Goal: Task Accomplishment & Management: Complete application form

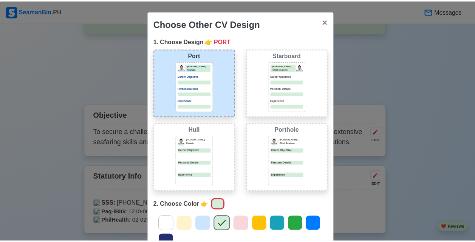
scroll to position [105, 0]
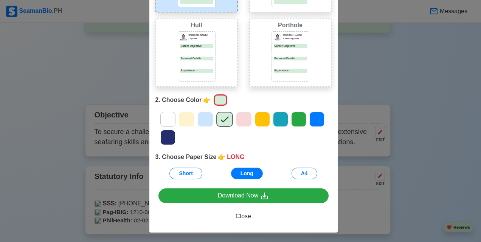
click at [378, 60] on div "Choose Other CV Design × Close 1. Choose Design 👉 PORT Port [PERSON_NAME] Capta…" at bounding box center [240, 121] width 481 height 242
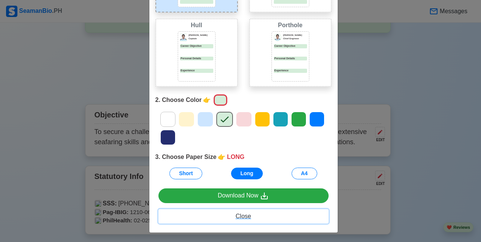
drag, startPoint x: 245, startPoint y: 217, endPoint x: 251, endPoint y: 77, distance: 140.4
click at [245, 216] on span "Close" at bounding box center [244, 216] width 16 height 6
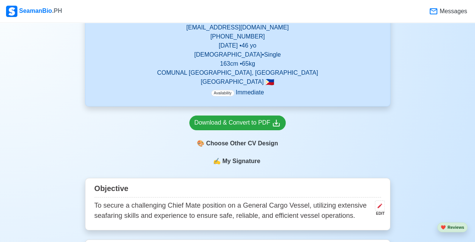
scroll to position [0, 0]
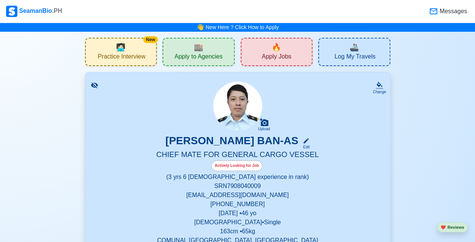
click at [202, 56] on span "Apply to Agencies" at bounding box center [199, 57] width 48 height 9
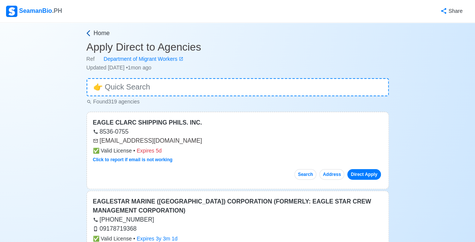
click at [99, 33] on span "Home" at bounding box center [102, 33] width 16 height 9
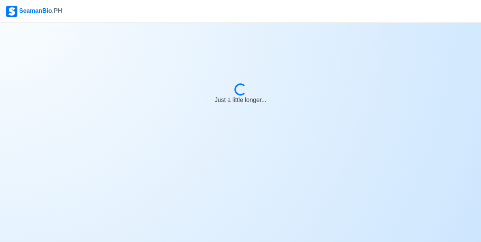
click at [223, 162] on body "SeamanBio .PH Loading... Just a little longer..." at bounding box center [240, 121] width 481 height 242
drag, startPoint x: 26, startPoint y: 116, endPoint x: 26, endPoint y: 104, distance: 12.9
click at [26, 104] on body "SeamanBio .PH Loading... Almost there..." at bounding box center [240, 121] width 481 height 242
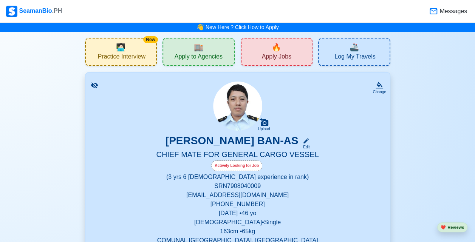
click at [235, 167] on div "Actively Looking for Job" at bounding box center [236, 166] width 51 height 11
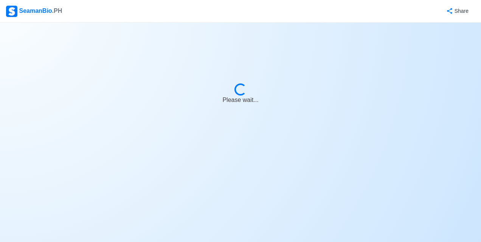
select select "Actively Looking for Job"
select select "Visible for Hiring"
select select "Single"
select select "[DEMOGRAPHIC_DATA]"
select select "PH"
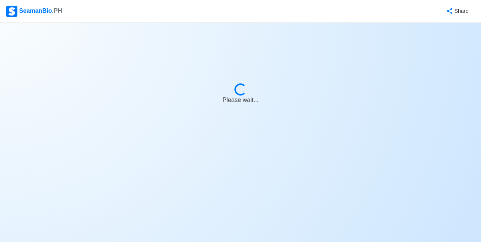
select select "3"
select select "6"
select select "4102416000000"
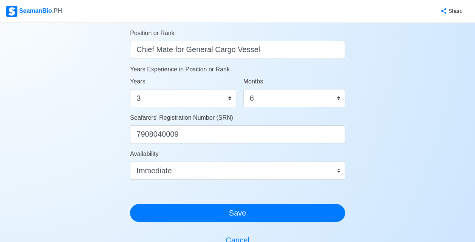
scroll to position [378, 0]
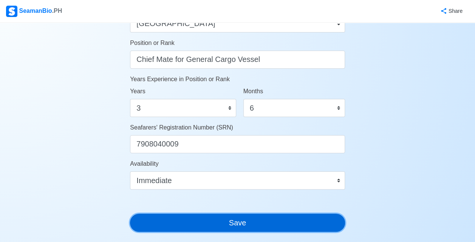
click at [252, 225] on button "Save" at bounding box center [237, 223] width 215 height 18
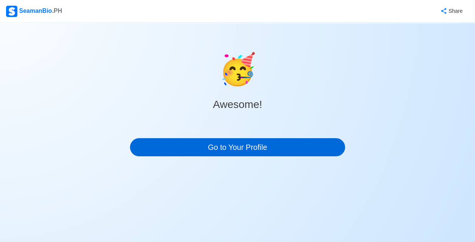
scroll to position [0, 0]
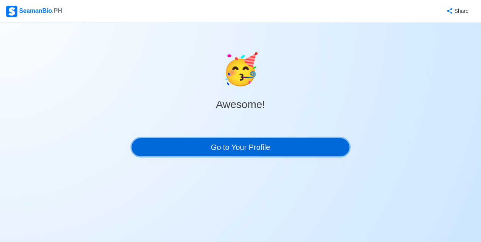
click at [247, 144] on link "Go to Your Profile" at bounding box center [241, 147] width 218 height 18
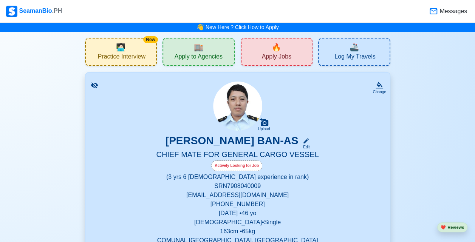
click at [241, 144] on h3 "[PERSON_NAME] BAN-AS" at bounding box center [232, 143] width 133 height 16
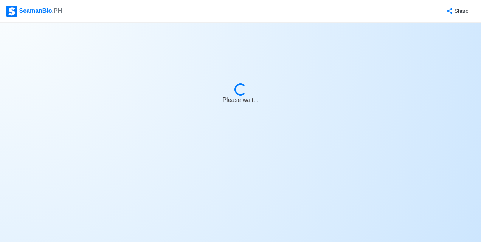
select select "Actively Looking for Job"
select select "Visible for Hiring"
select select "Single"
select select "[DEMOGRAPHIC_DATA]"
select select "PH"
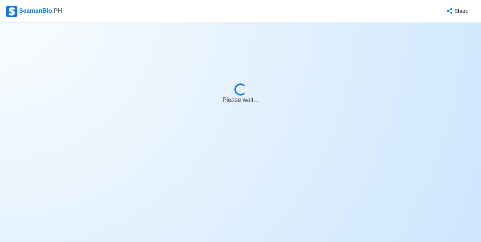
select select "3"
select select "6"
select select "4102416000000"
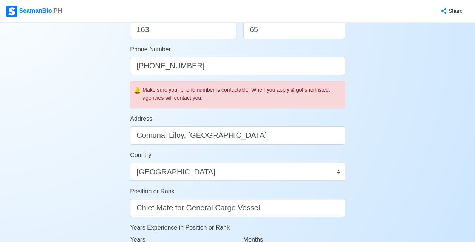
scroll to position [252, 0]
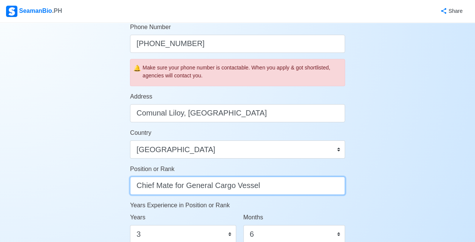
drag, startPoint x: 188, startPoint y: 184, endPoint x: 274, endPoint y: 185, distance: 86.2
click at [273, 185] on input "Chief Mate for General Cargo Vessel" at bounding box center [237, 186] width 215 height 18
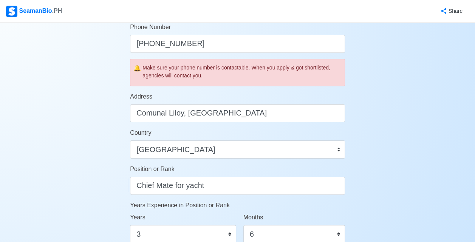
click at [296, 205] on p "Years Experience in Position or Rank" at bounding box center [237, 205] width 215 height 9
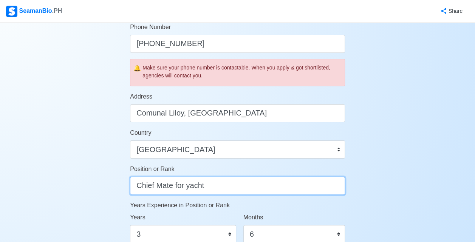
click at [215, 185] on input "Chief Mate for yacht" at bounding box center [237, 186] width 215 height 18
click at [175, 186] on input "Chief Mate for yacht" at bounding box center [237, 186] width 215 height 18
type input "Chief Mate or Deck Officer for yacht"
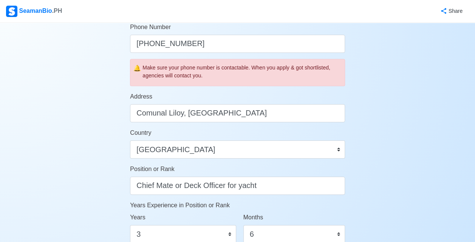
click at [304, 207] on p "Years Experience in Position or Rank" at bounding box center [237, 205] width 215 height 9
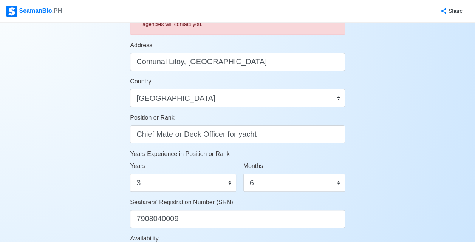
scroll to position [378, 0]
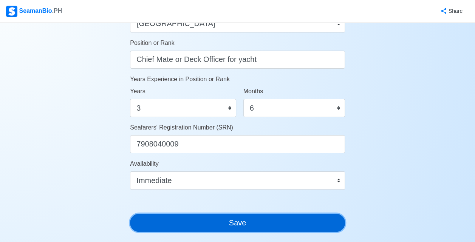
click at [257, 224] on button "Save" at bounding box center [237, 223] width 215 height 18
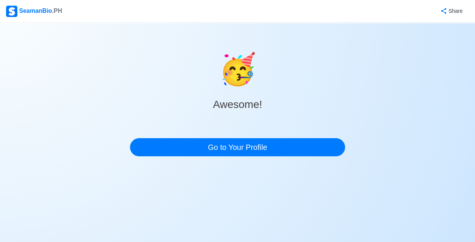
scroll to position [0, 0]
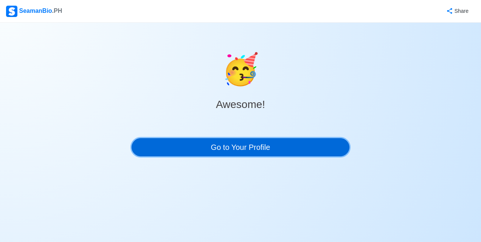
click at [249, 147] on link "Go to Your Profile" at bounding box center [241, 147] width 218 height 18
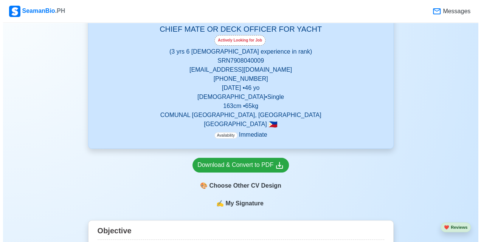
scroll to position [126, 0]
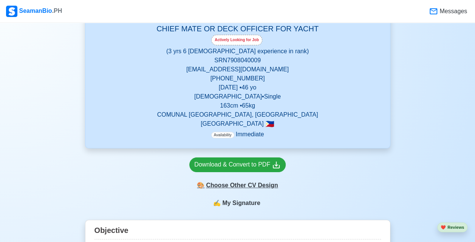
click at [231, 185] on div "🎨 Choose Other CV Design" at bounding box center [237, 186] width 96 height 14
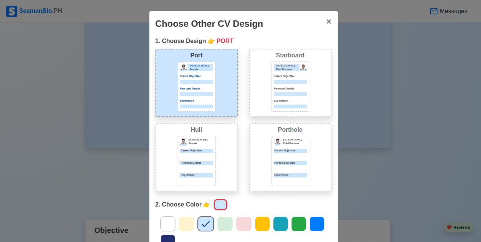
click at [222, 226] on icon at bounding box center [224, 224] width 11 height 11
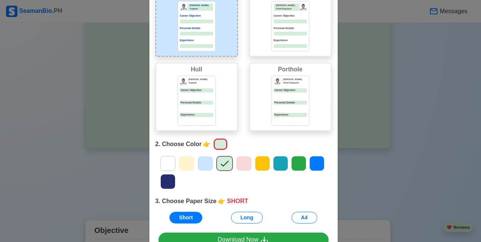
scroll to position [106, 0]
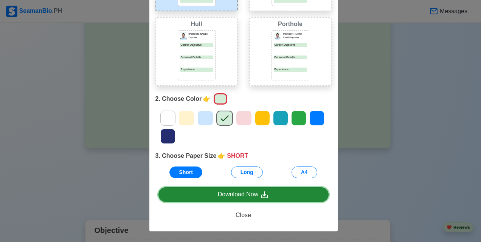
click at [242, 195] on div "Download Now" at bounding box center [243, 194] width 51 height 9
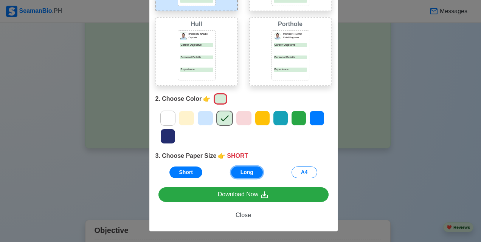
click at [239, 174] on button "Long" at bounding box center [247, 173] width 32 height 12
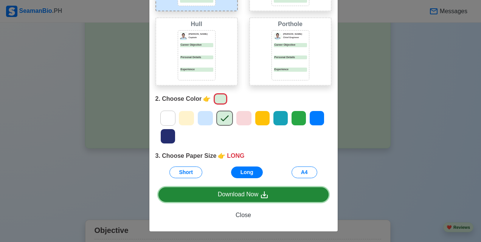
click at [248, 194] on div "Download Now" at bounding box center [243, 194] width 51 height 9
